Goal: Navigation & Orientation: Find specific page/section

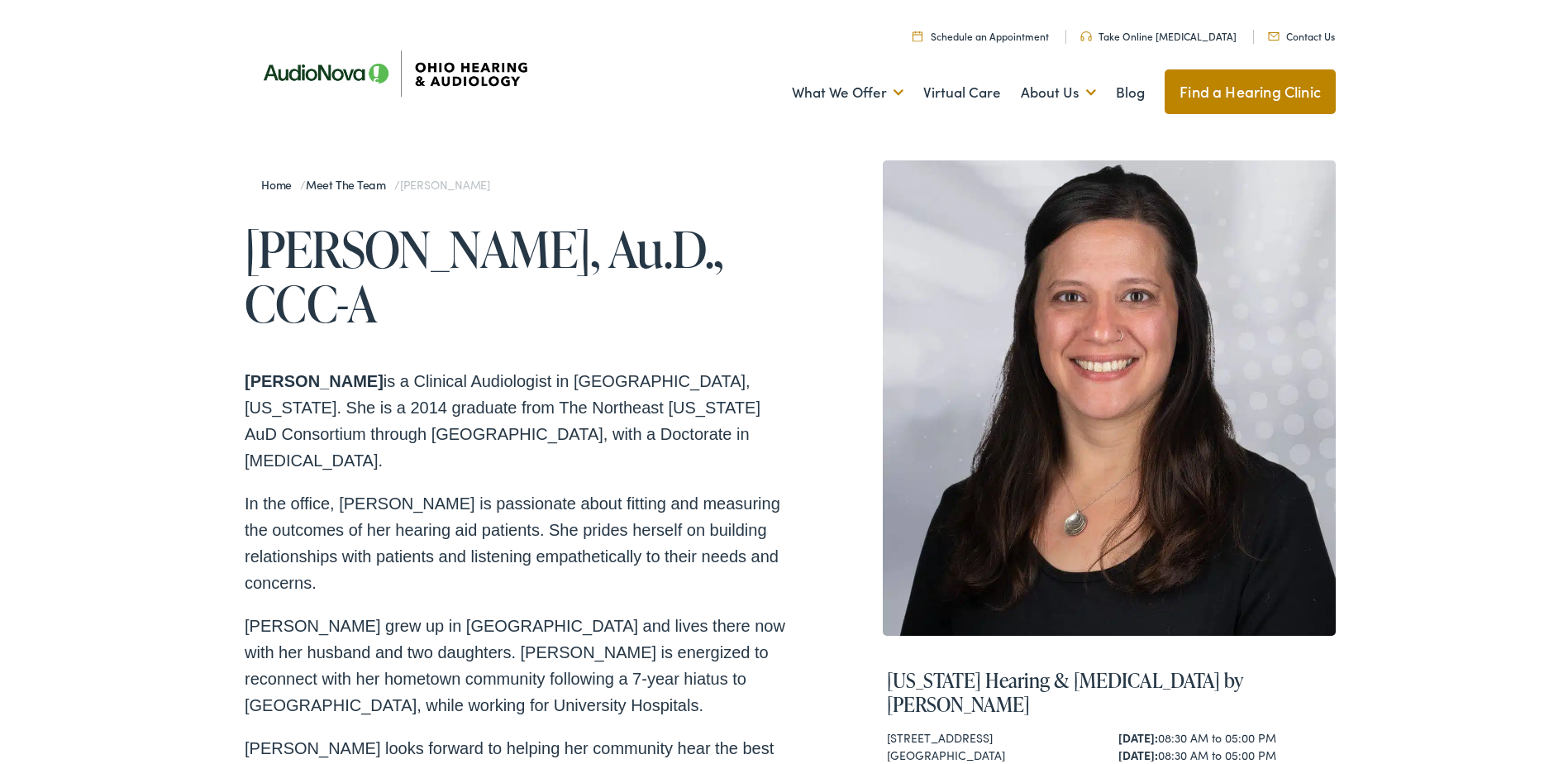
click at [363, 183] on link "Meet the Team" at bounding box center [350, 181] width 89 height 17
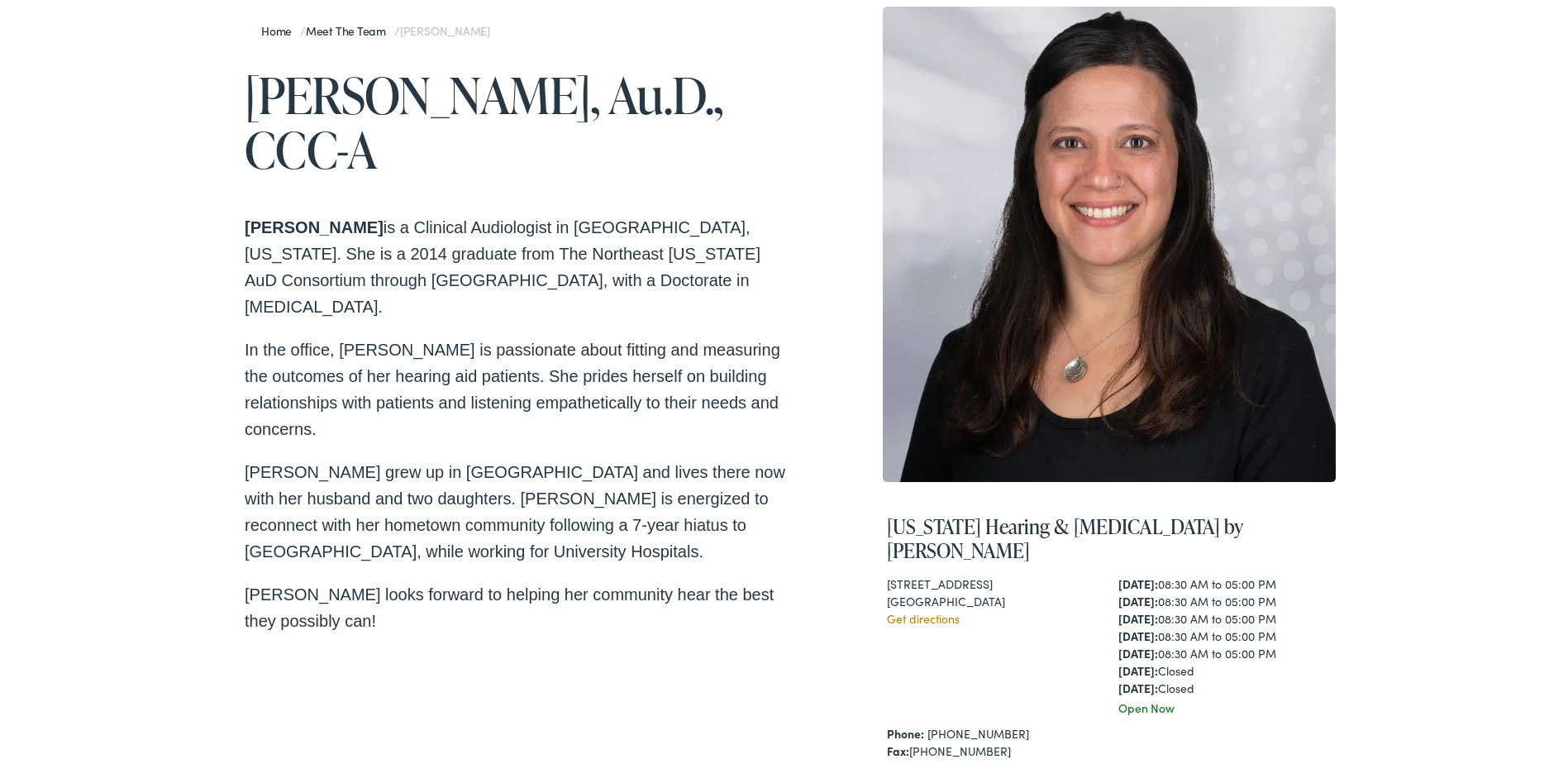
scroll to position [166, 0]
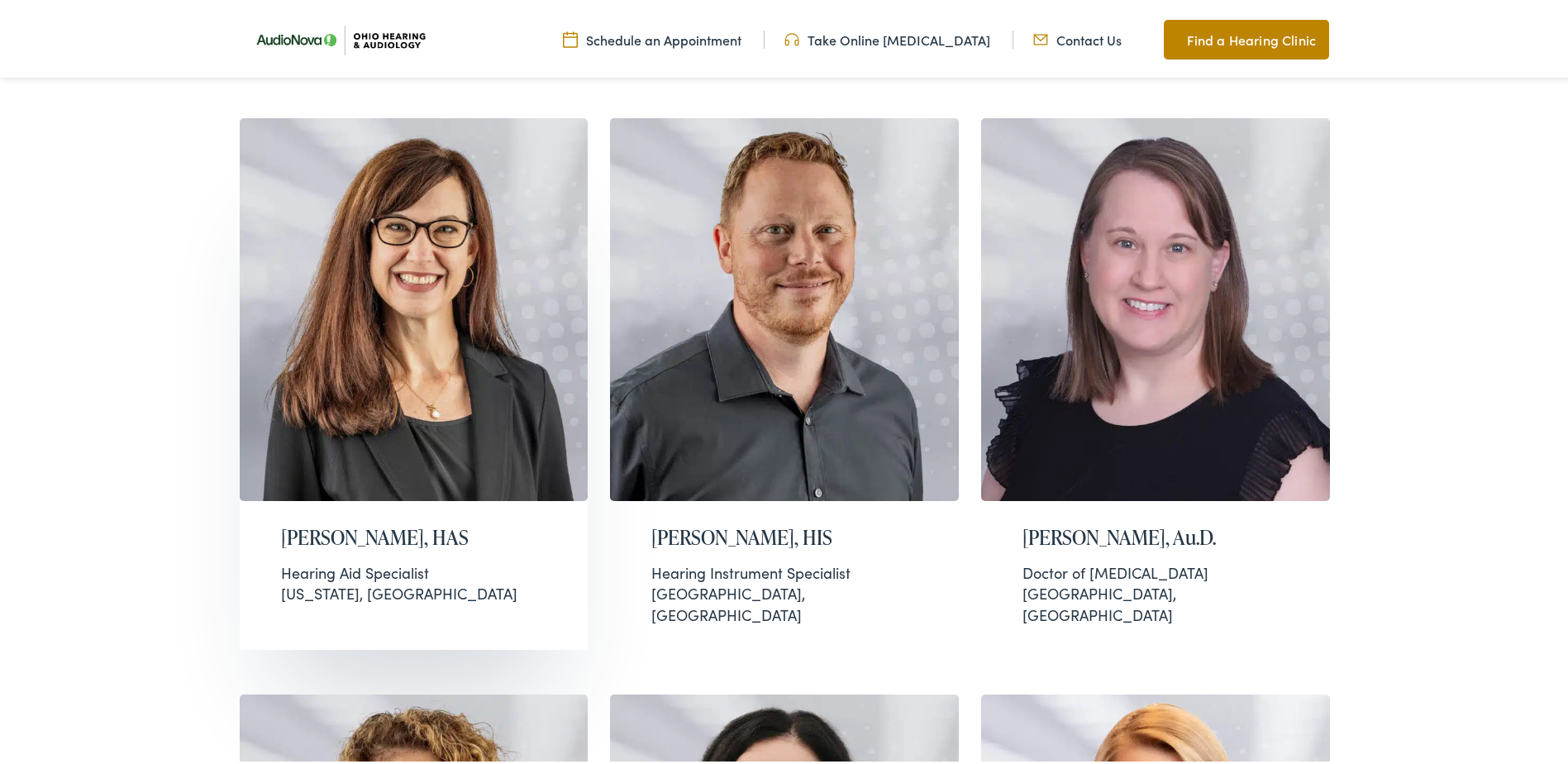
scroll to position [2813, 0]
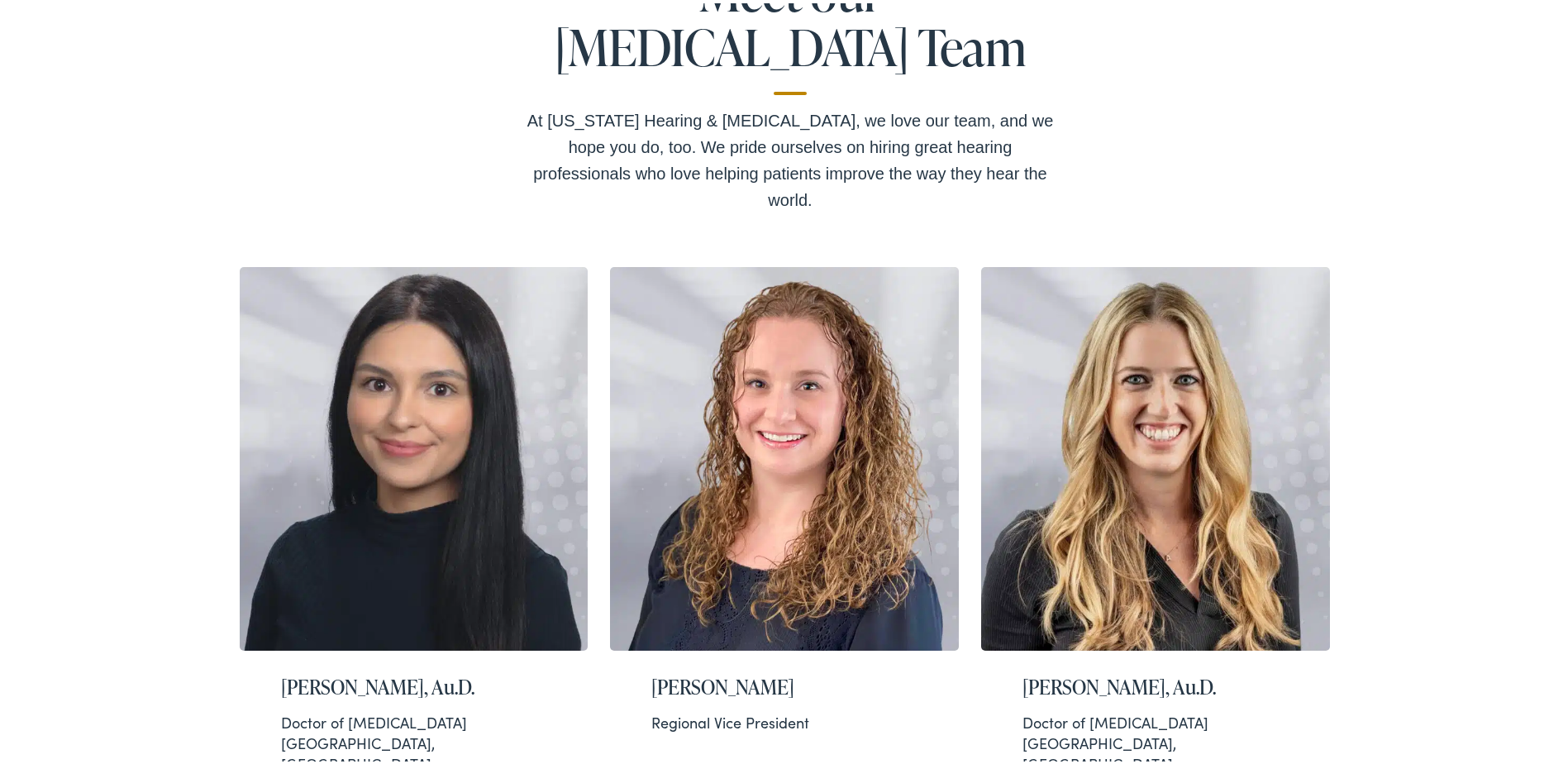
scroll to position [140, 0]
